Goal: Transaction & Acquisition: Purchase product/service

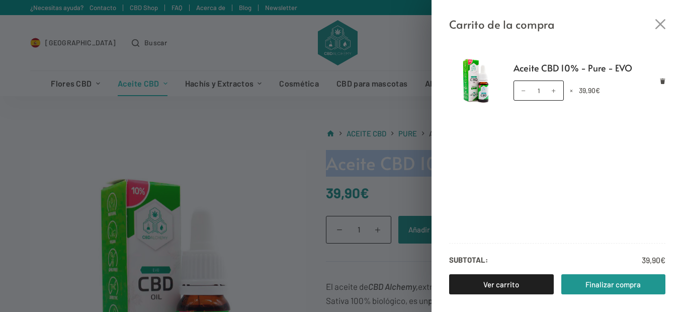
click at [659, 24] on icon "Cerrar el cajón del carrito" at bounding box center [661, 24] width 10 height 10
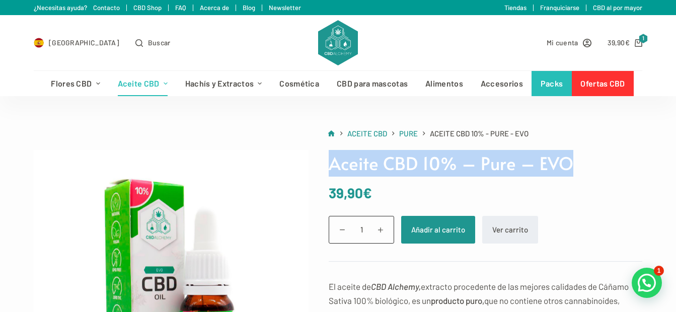
click at [601, 82] on link "Ofertas CBD" at bounding box center [603, 83] width 62 height 25
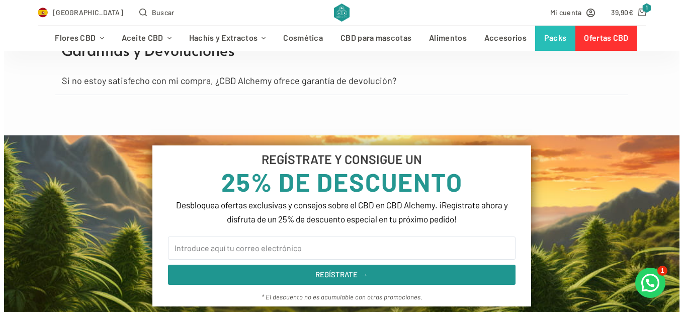
scroll to position [5838, 0]
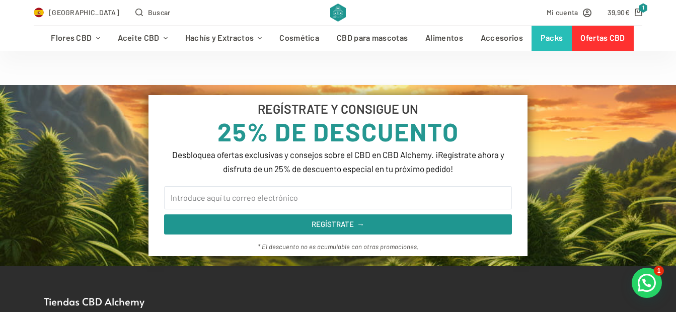
click at [622, 13] on bdi "39,90 €" at bounding box center [618, 12] width 22 height 9
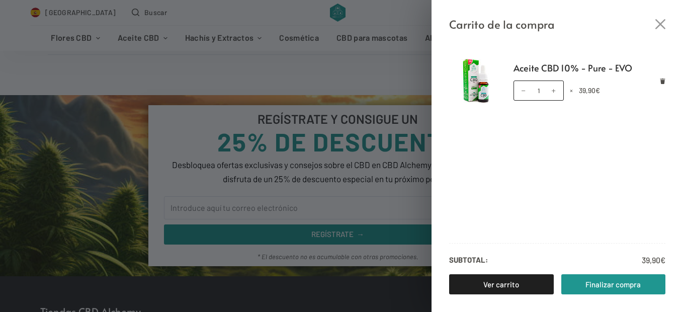
click at [603, 283] on link "Finalizar compra" at bounding box center [614, 284] width 105 height 20
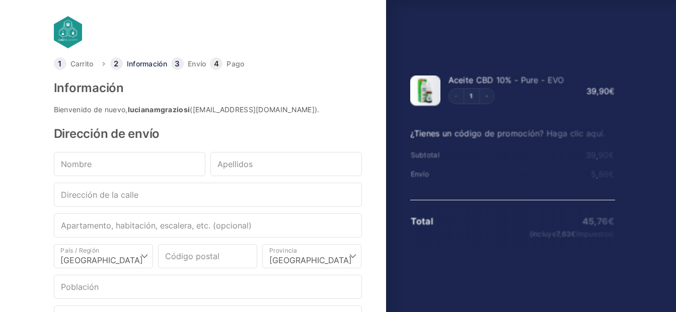
select select "B"
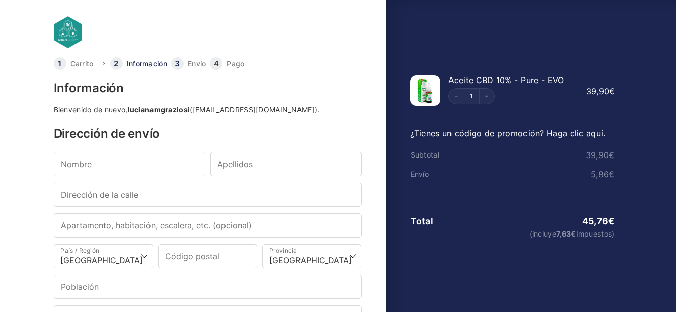
click at [465, 136] on link "¿Tienes un código de promoción? Haga clic aquí." at bounding box center [507, 133] width 195 height 10
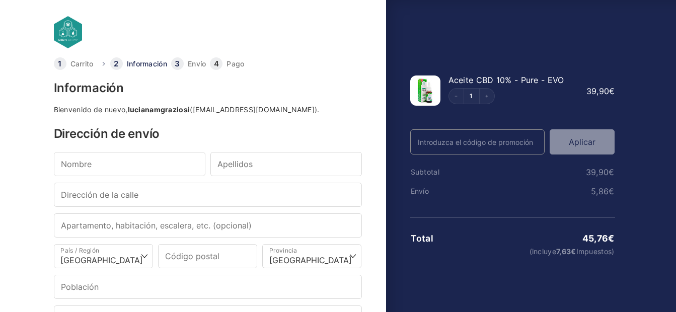
click at [465, 136] on input "Código Promo" at bounding box center [477, 141] width 135 height 25
drag, startPoint x: 448, startPoint y: 80, endPoint x: 567, endPoint y: 80, distance: 118.8
click at [567, 80] on div "Aceite CBD 10% - Pure - EVO" at bounding box center [513, 80] width 130 height 8
copy span "Aceite CBD 10% - Pure - EVO"
click at [102, 162] on input "Nombre *" at bounding box center [129, 164] width 151 height 24
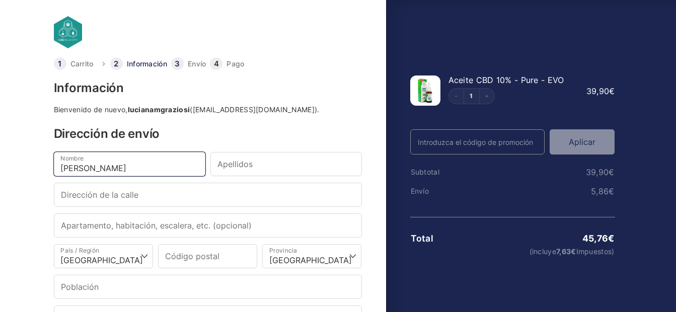
type input "Luciana María"
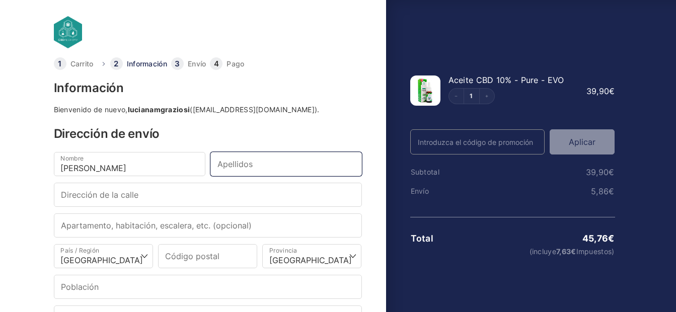
type input "graziosi"
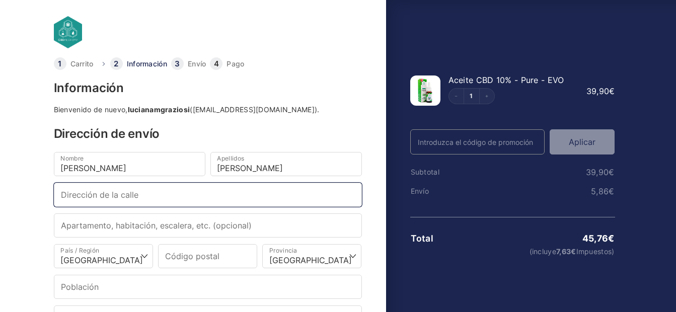
click at [149, 199] on input "Dirección de la calle *" at bounding box center [208, 195] width 308 height 24
type input "[PERSON_NAME] 1"
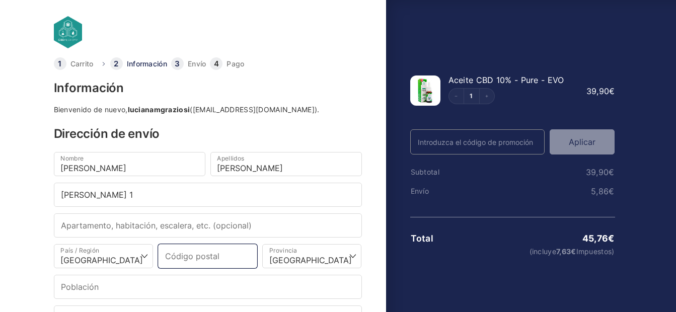
type input "07340"
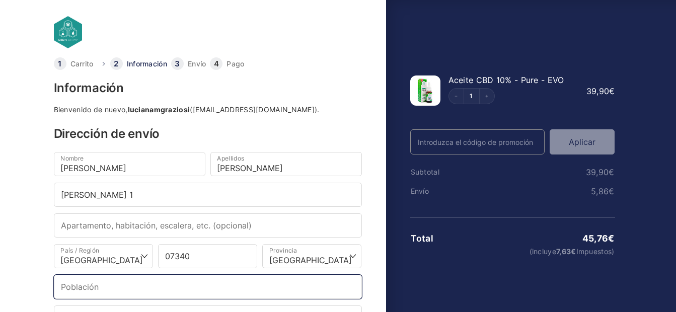
type input "Alaró"
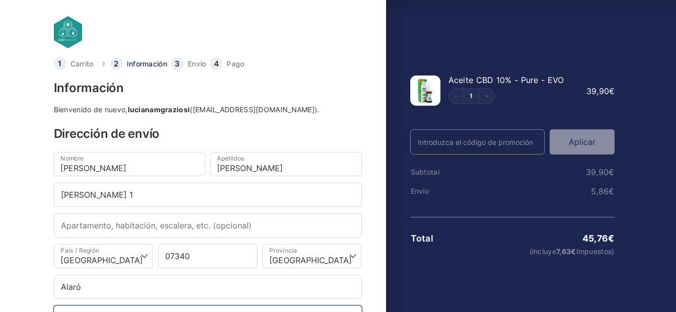
type input "[PHONE_NUMBER]"
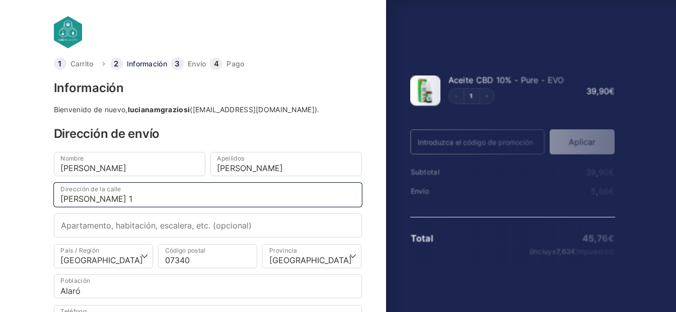
select select
type input "Alaro"
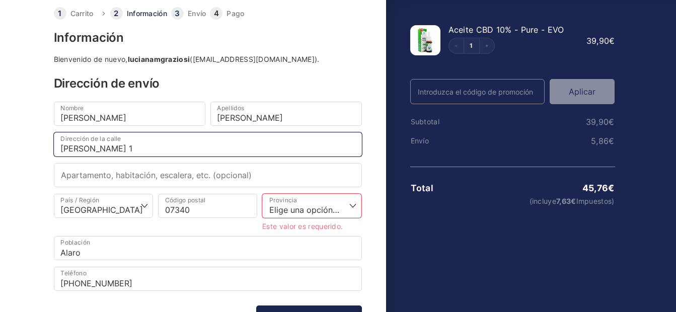
scroll to position [101, 0]
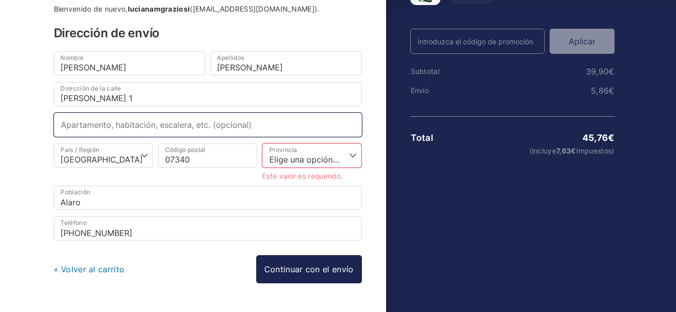
click at [99, 124] on input "Apartamento, habitación, escalera, etc. (opcional)" at bounding box center [208, 125] width 308 height 24
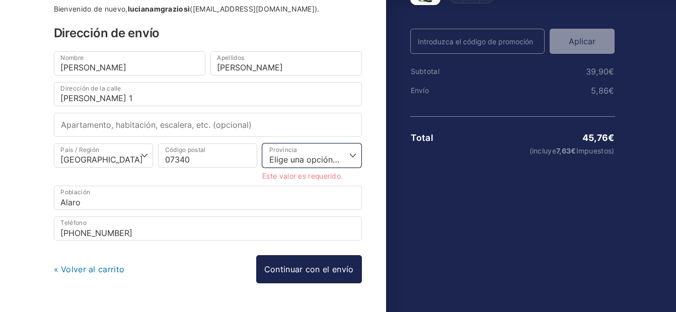
click at [294, 151] on select "Elige una opción… La Coruña Álava Albacete Alicante Almería Asturias Ávila Bada…" at bounding box center [311, 155] width 99 height 24
select select "PM"
click at [262, 143] on select "Elige una opción… La Coruña Álava Albacete Alicante Almería Asturias Ávila Bada…" at bounding box center [311, 155] width 99 height 24
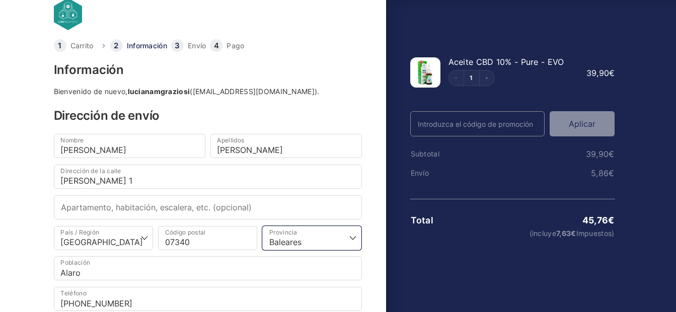
scroll to position [119, 0]
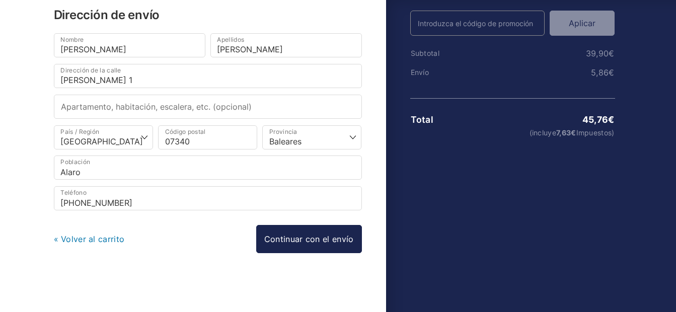
click at [299, 246] on link "Continuar con el envío" at bounding box center [309, 239] width 106 height 28
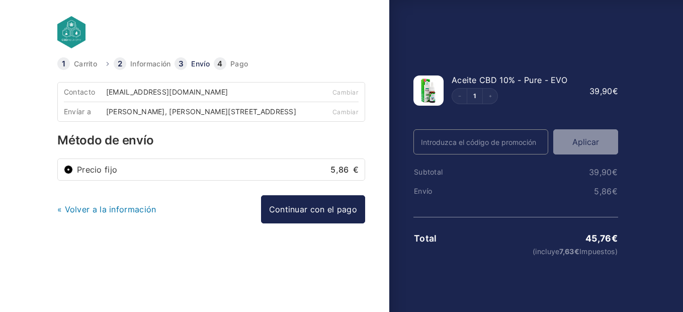
click at [304, 217] on link "Continuar con el pago" at bounding box center [313, 209] width 104 height 28
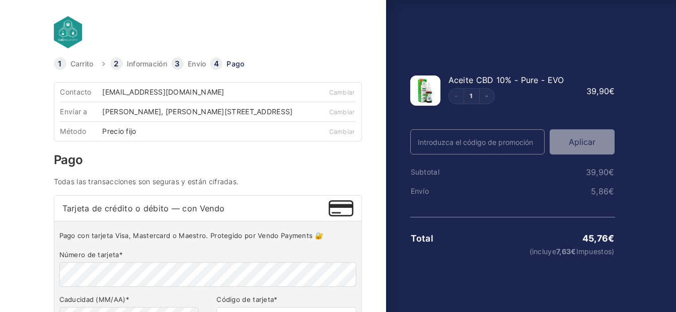
scroll to position [151, 0]
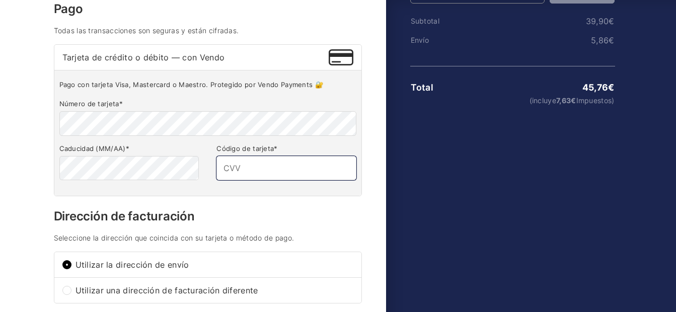
click at [225, 171] on input "Código de tarjeta *" at bounding box center [285, 168] width 139 height 24
type input "2"
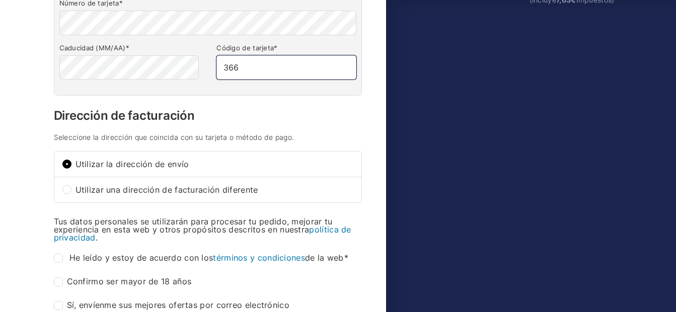
scroll to position [352, 0]
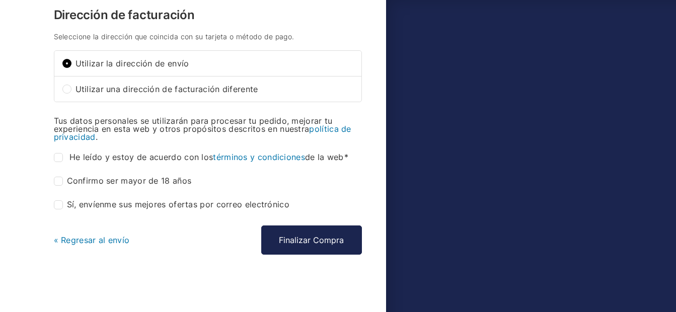
type input "366"
click at [59, 162] on input "He leído y estoy de acuerdo con los términos y condiciones de la web *" at bounding box center [58, 157] width 9 height 9
checkbox input "true"
click at [56, 186] on input "Confirmo ser mayor de 18 años *" at bounding box center [58, 181] width 9 height 9
checkbox input "true"
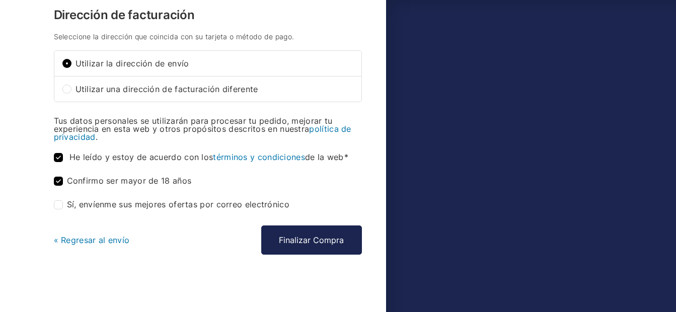
click at [63, 209] on label "Sí, envíenme sus mejores ofertas por correo electrónico (opcional)" at bounding box center [172, 204] width 236 height 9
click at [63, 209] on input "Sí, envíenme sus mejores ofertas por correo electrónico (opcional)" at bounding box center [58, 204] width 9 height 9
checkbox input "true"
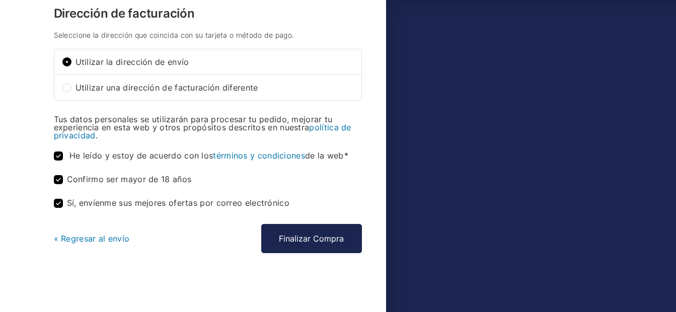
click at [321, 240] on button "Finalizar Compra" at bounding box center [311, 238] width 101 height 29
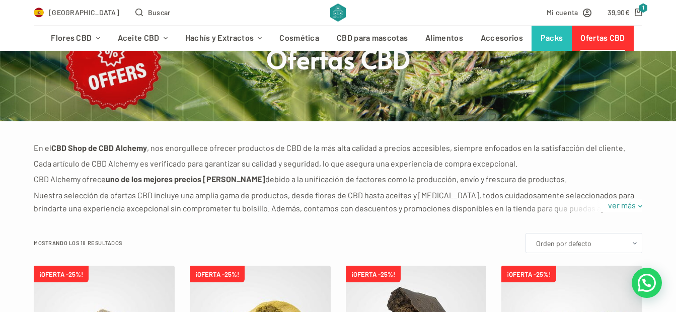
scroll to position [252, 0]
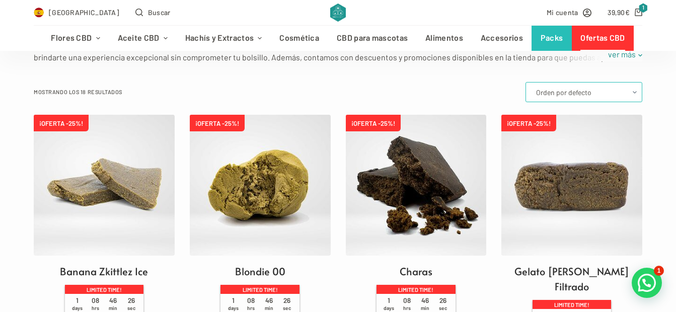
click at [566, 98] on select "Orden por defecto Ordenar por popularidad Ordenar por los últimos Ordenar por p…" at bounding box center [583, 92] width 117 height 20
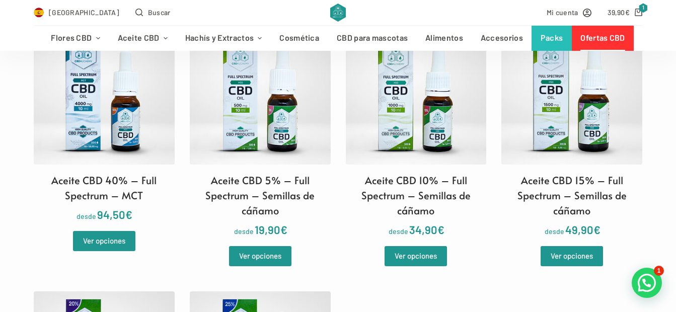
scroll to position [1107, 0]
